Goal: Information Seeking & Learning: Check status

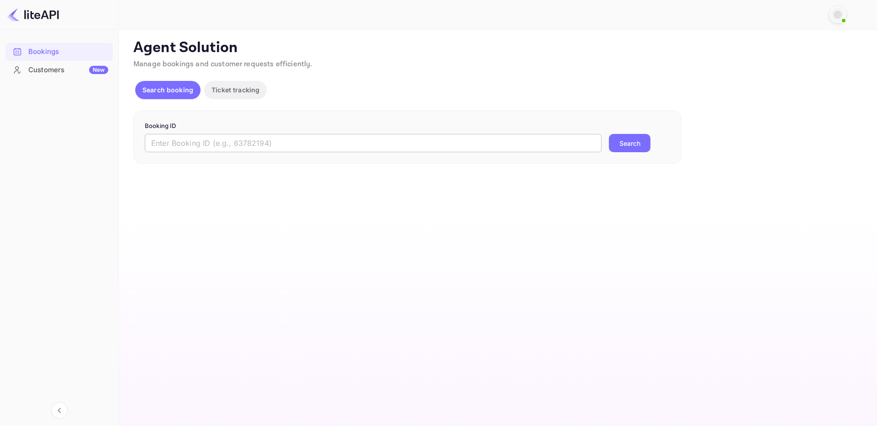
click at [303, 149] on input "text" at bounding box center [373, 143] width 457 height 18
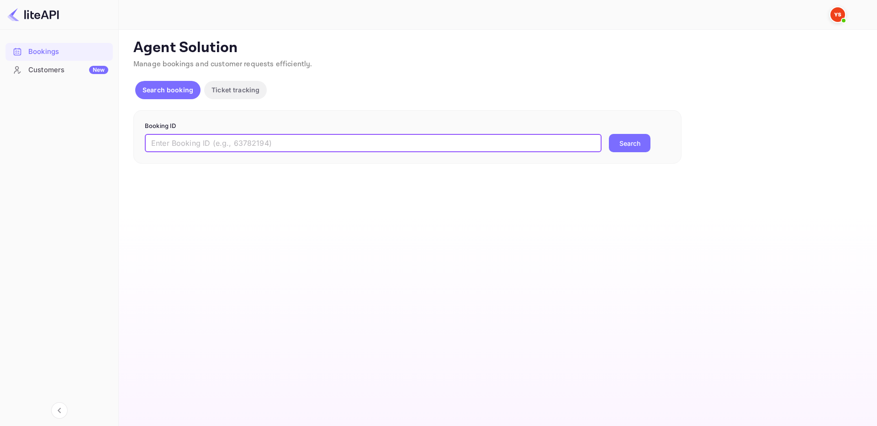
paste input "9211788"
type input "9211788"
click at [626, 145] on button "Search" at bounding box center [630, 143] width 42 height 18
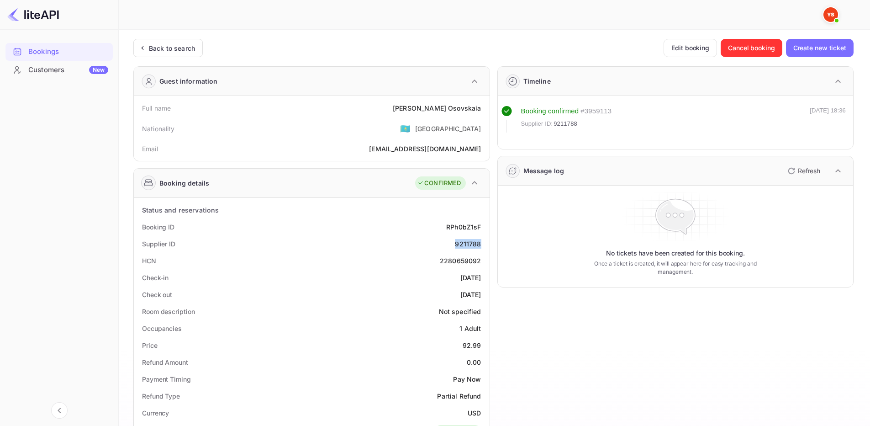
drag, startPoint x: 454, startPoint y: 243, endPoint x: 488, endPoint y: 245, distance: 33.4
copy div "9211788"
drag, startPoint x: 436, startPoint y: 107, endPoint x: 484, endPoint y: 111, distance: 48.1
click at [484, 111] on div "Full name [PERSON_NAME]" at bounding box center [311, 108] width 348 height 17
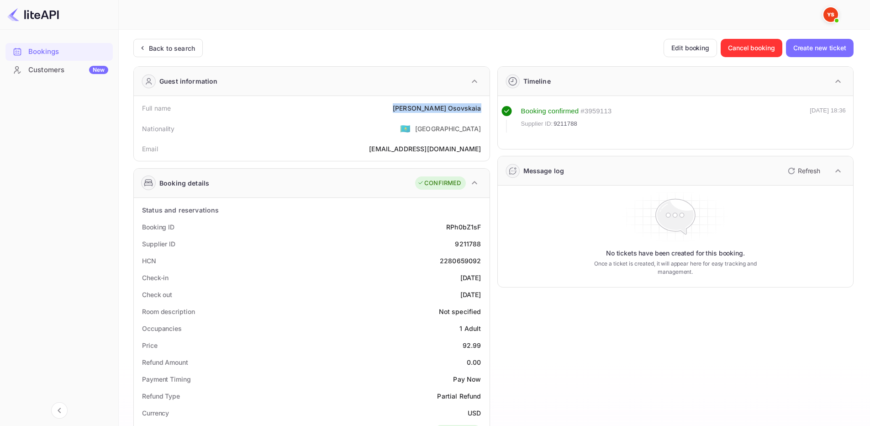
copy div "[PERSON_NAME]"
drag, startPoint x: 463, startPoint y: 343, endPoint x: 483, endPoint y: 346, distance: 19.8
click at [483, 346] on div "Price 92.99" at bounding box center [311, 344] width 348 height 17
copy div "92.99"
